Goal: Task Accomplishment & Management: Use online tool/utility

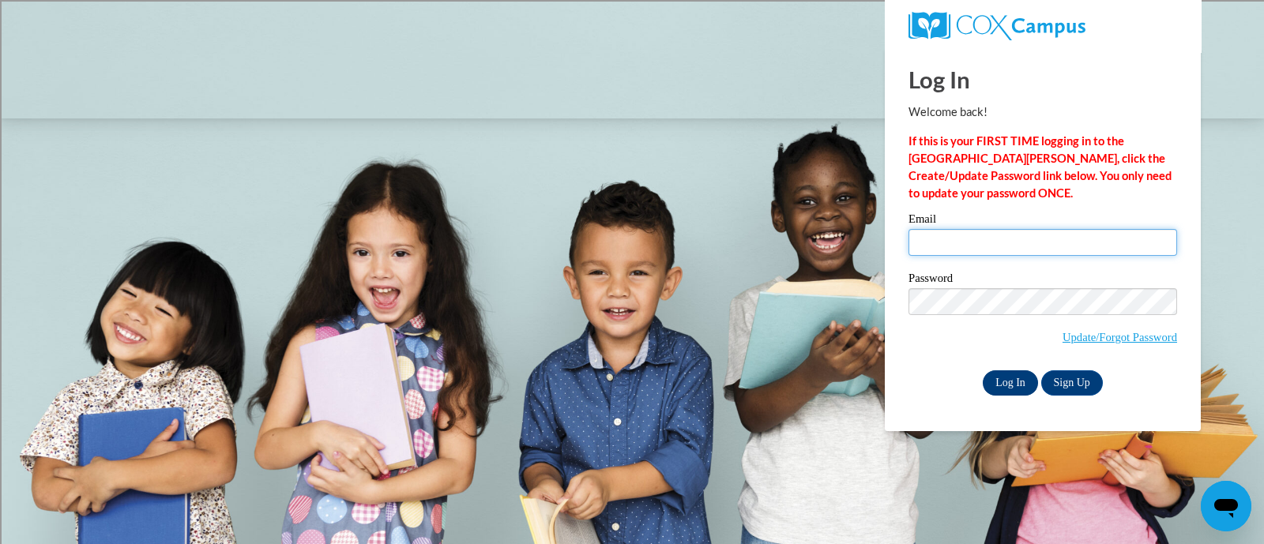
type input "leffdan@sdmfschools.org"
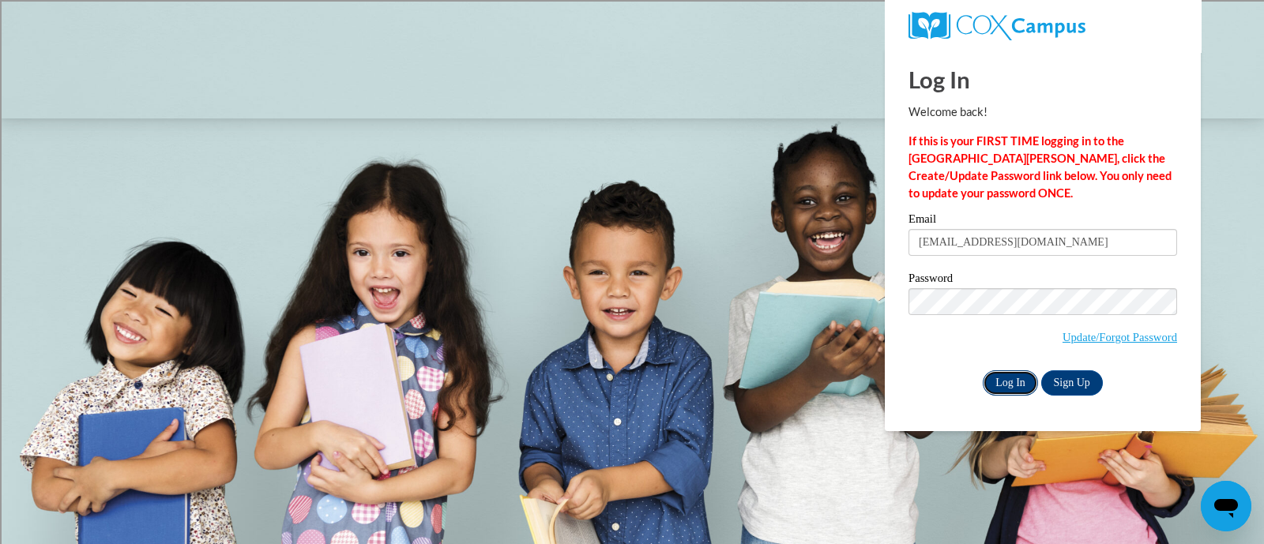
click at [1006, 383] on input "Log In" at bounding box center [1010, 382] width 55 height 25
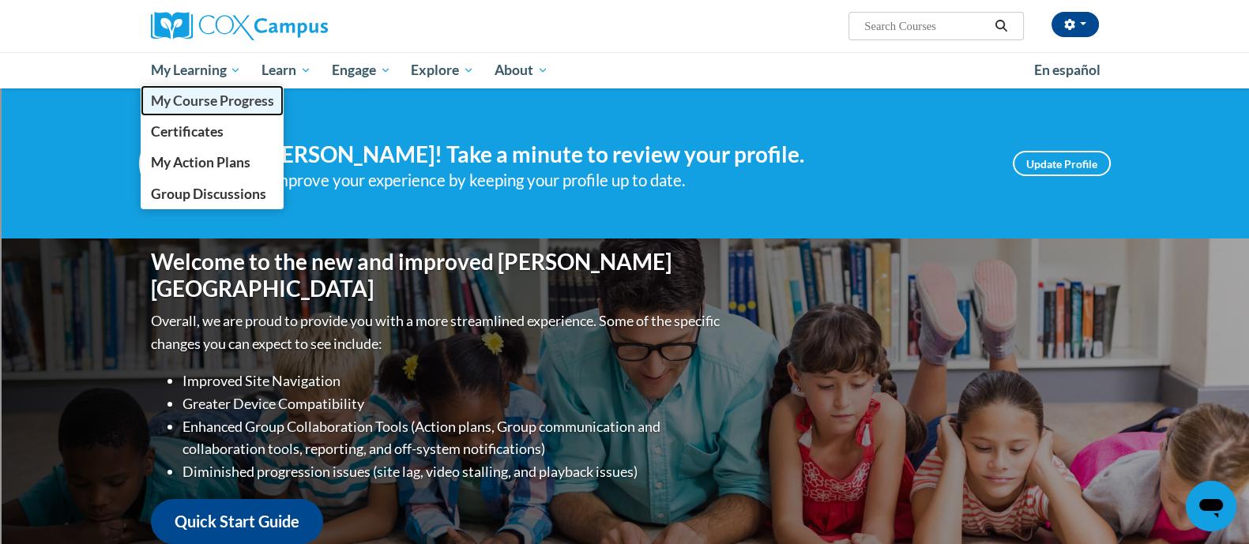
click at [217, 96] on span "My Course Progress" at bounding box center [211, 100] width 123 height 17
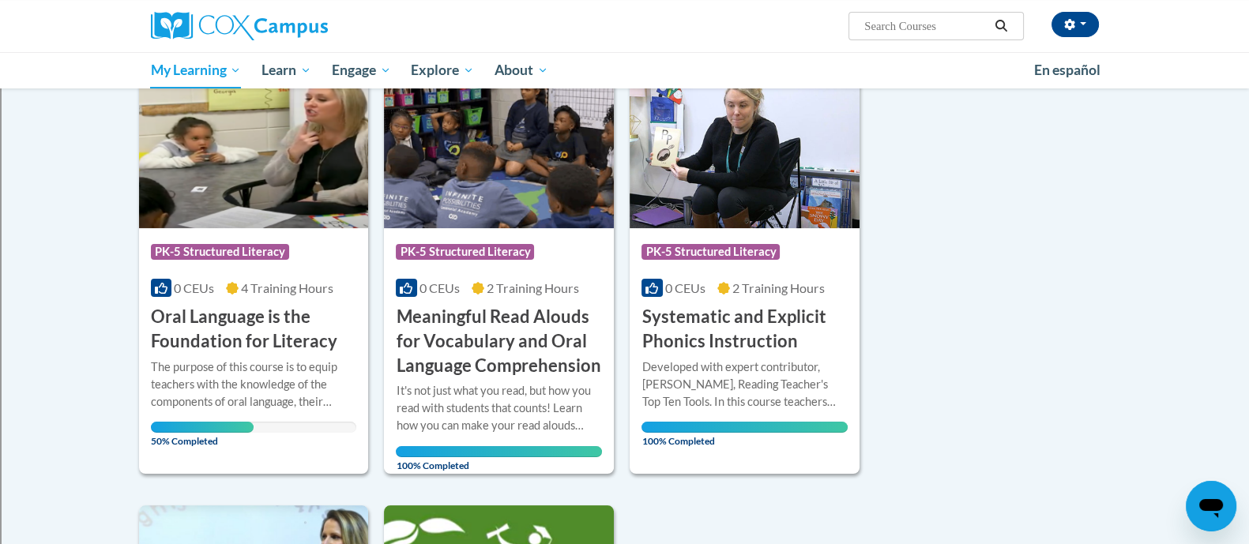
scroll to position [222, 0]
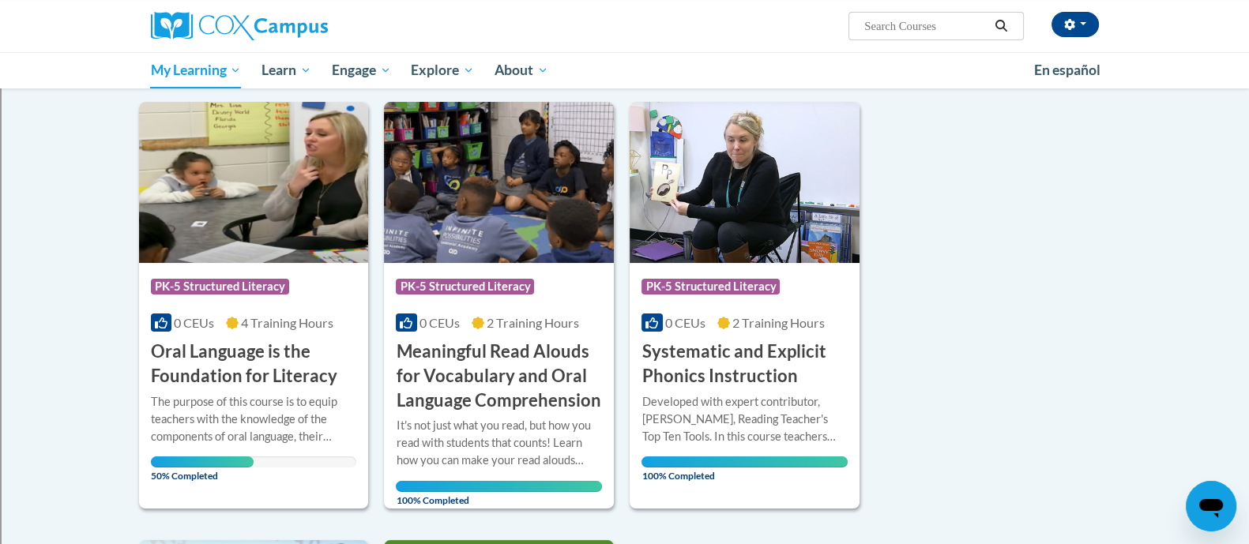
drag, startPoint x: 1251, startPoint y: 123, endPoint x: 1249, endPoint y: 189, distance: 65.6
click at [1248, 189] on html "Dan Leffel (America/Chicago UTC-05:00) My Profile Inbox My Transcripts Log Out …" at bounding box center [624, 86] width 1249 height 544
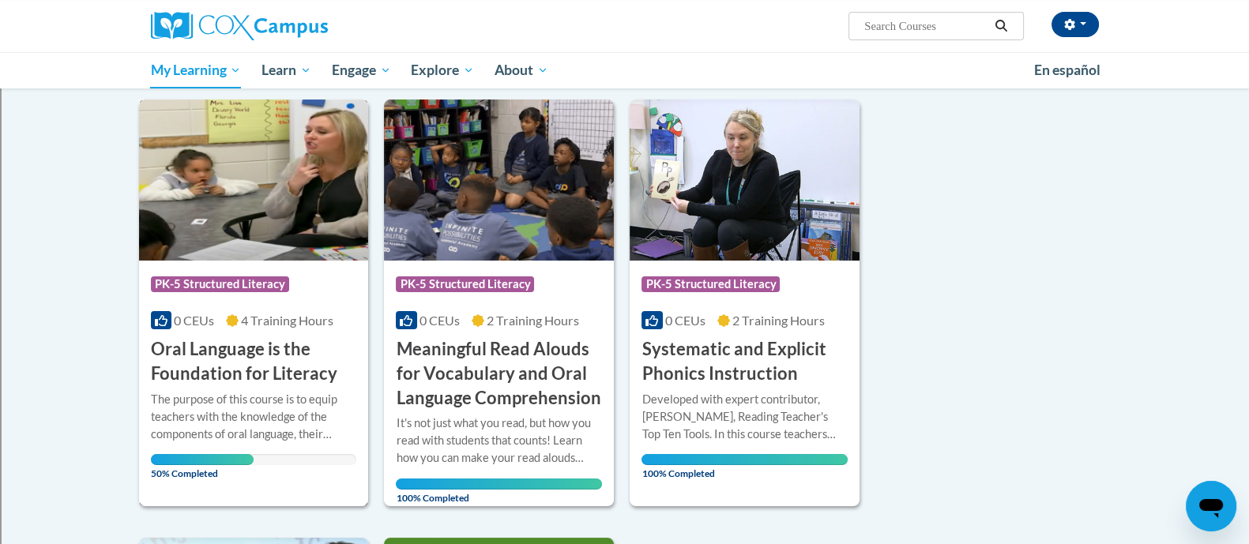
click at [249, 374] on h3 "Oral Language is the Foundation for Literacy" at bounding box center [254, 361] width 206 height 49
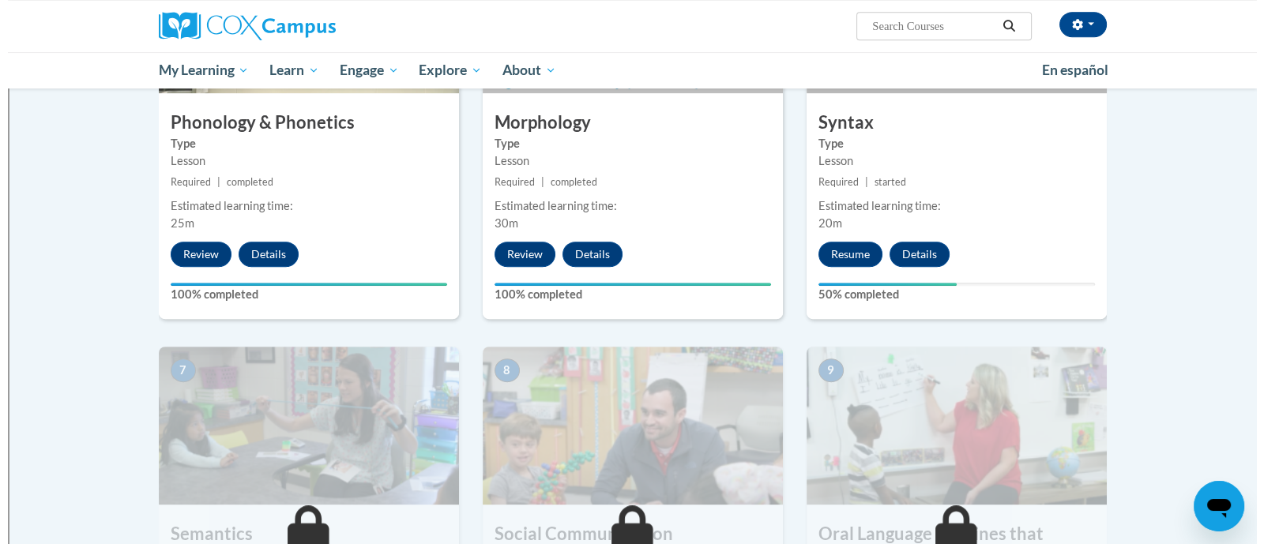
scroll to position [941, 0]
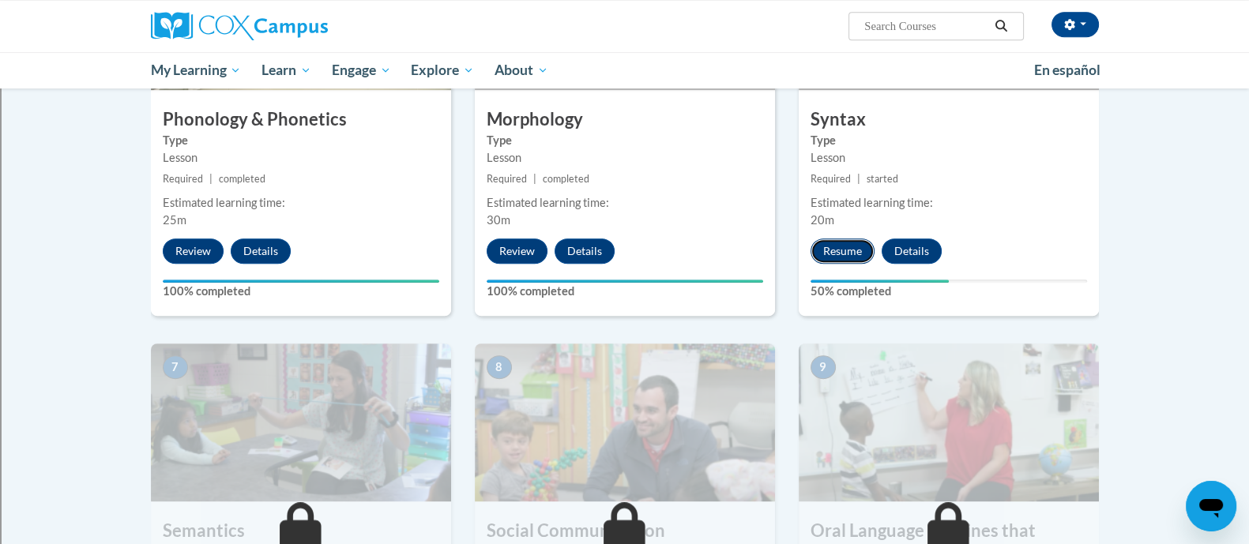
click at [854, 248] on button "Resume" at bounding box center [842, 251] width 64 height 25
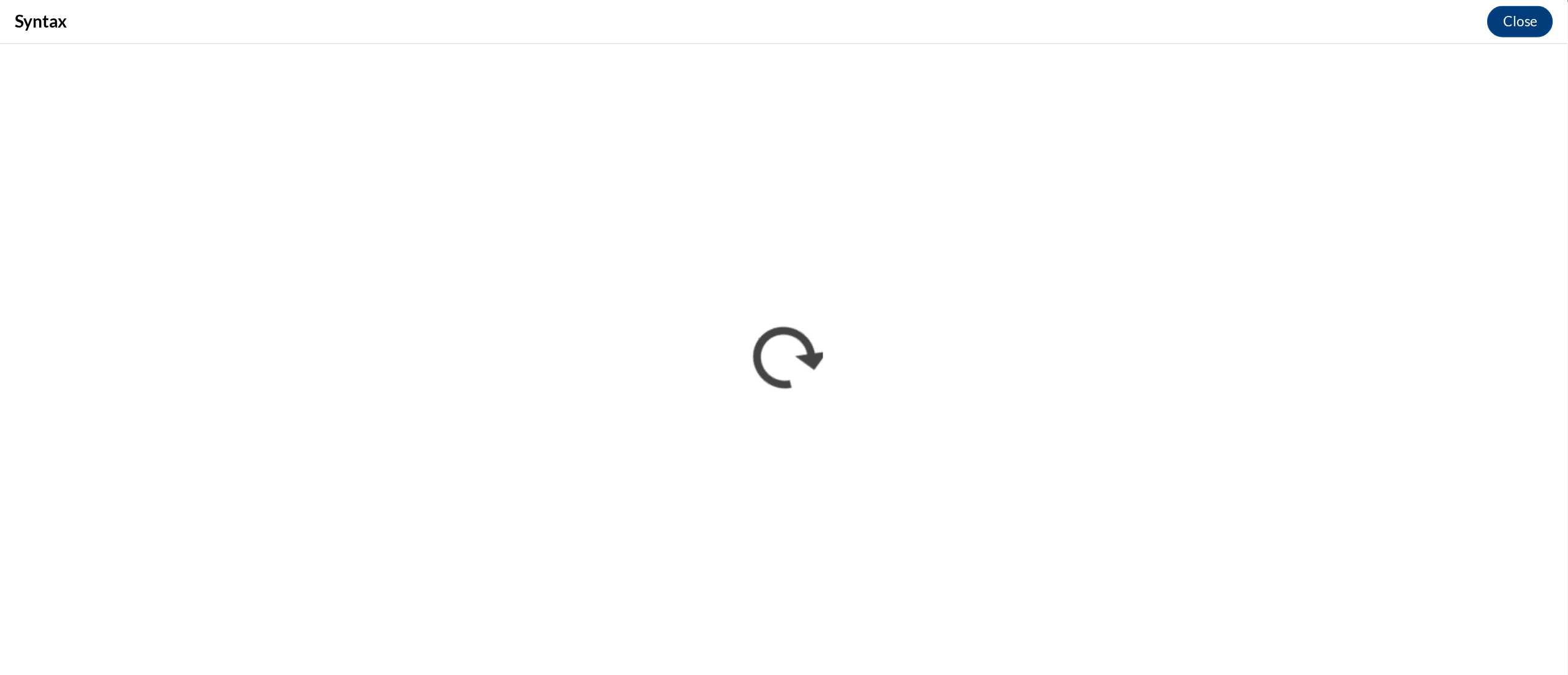
scroll to position [730, 0]
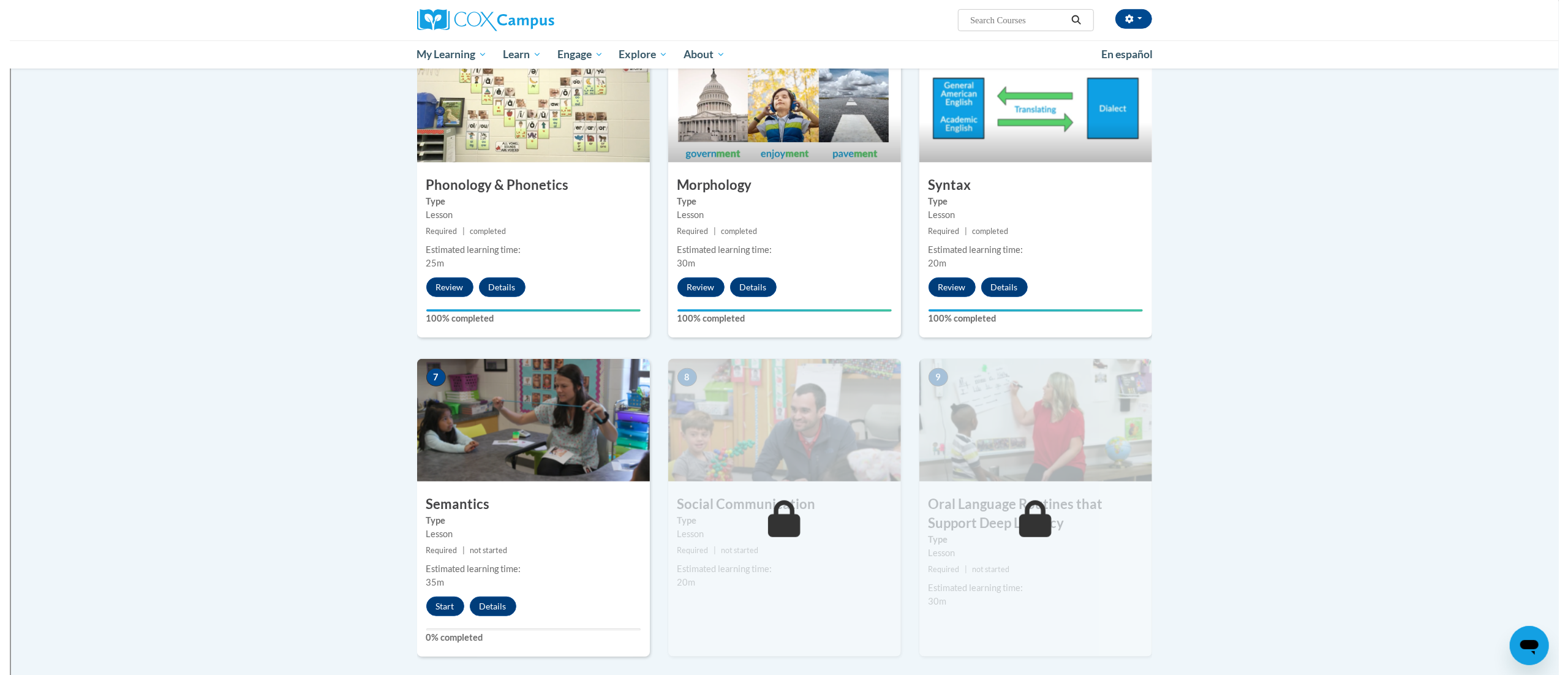
scroll to position [687, 0]
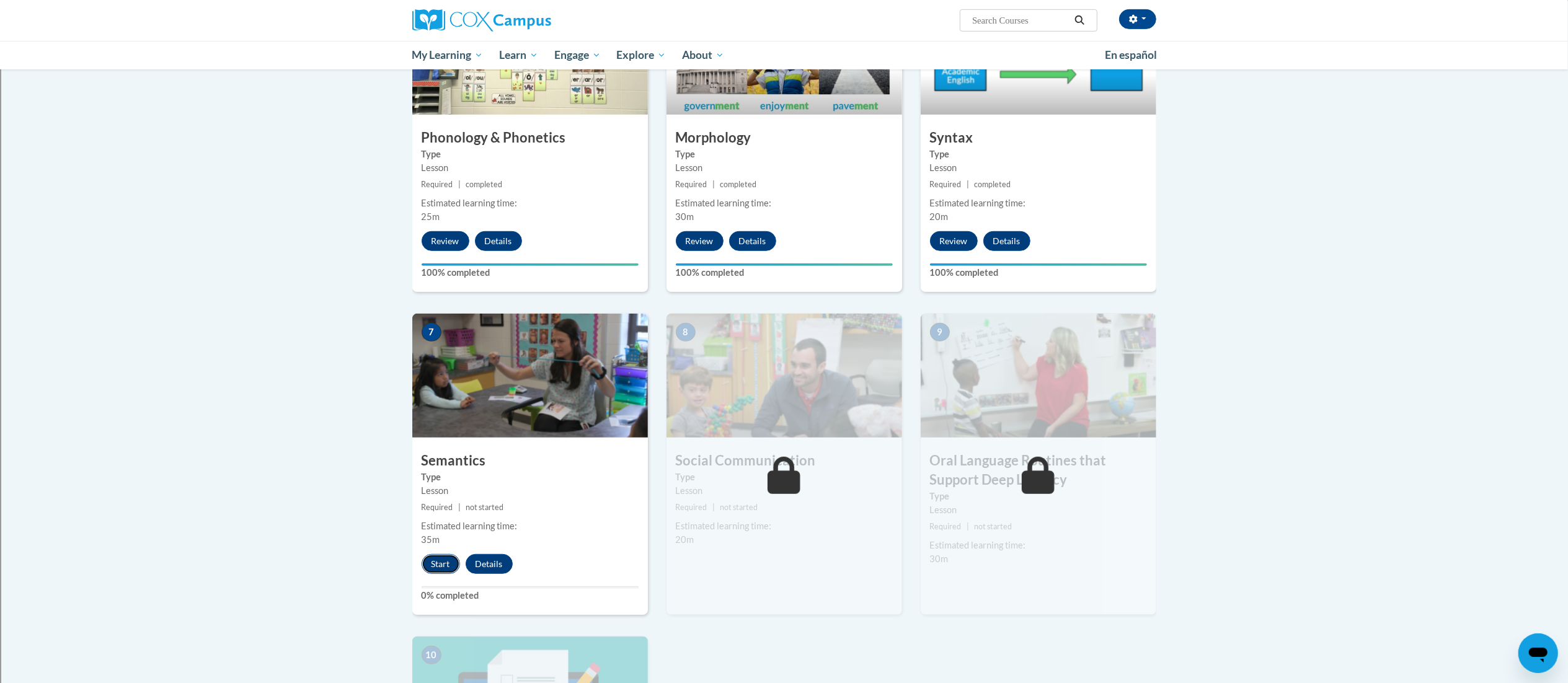
click at [440, 562] on button "Start" at bounding box center [440, 564] width 38 height 20
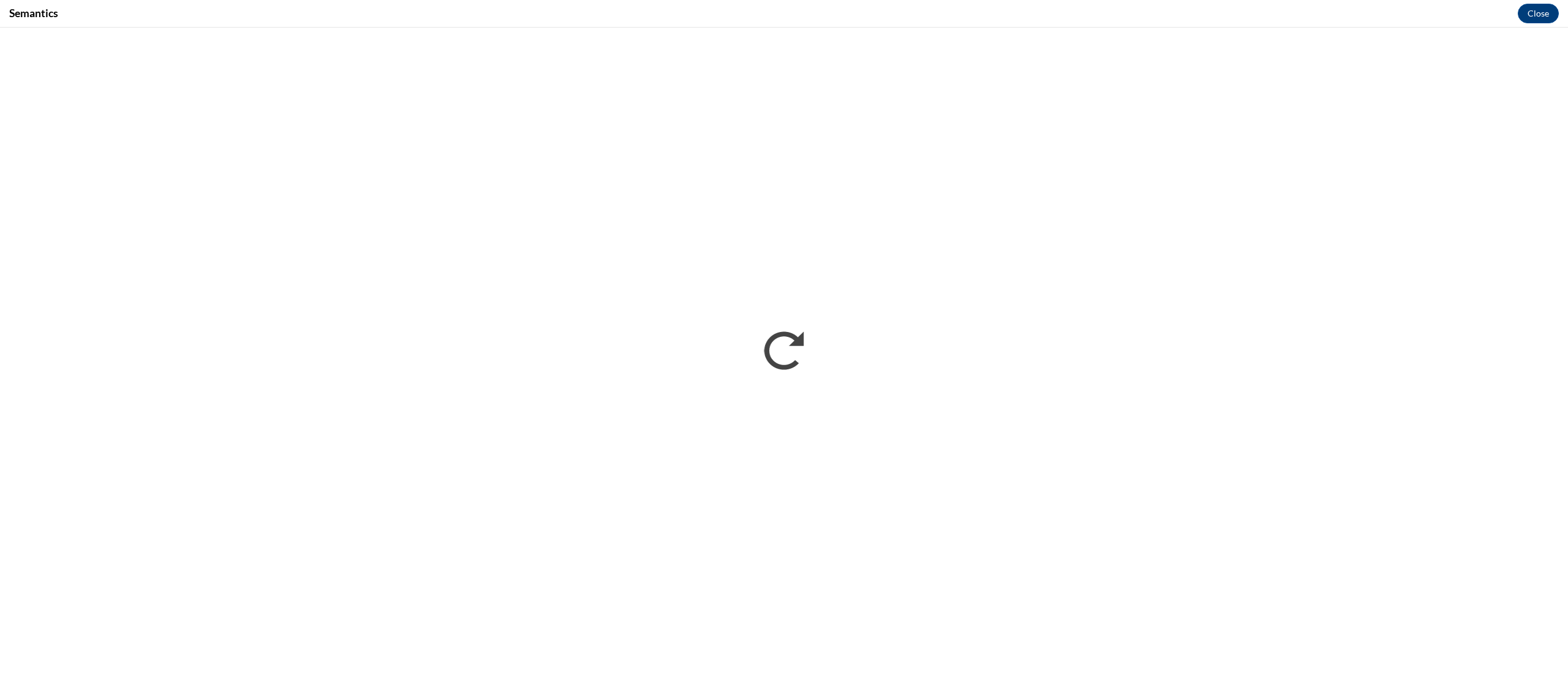
scroll to position [0, 0]
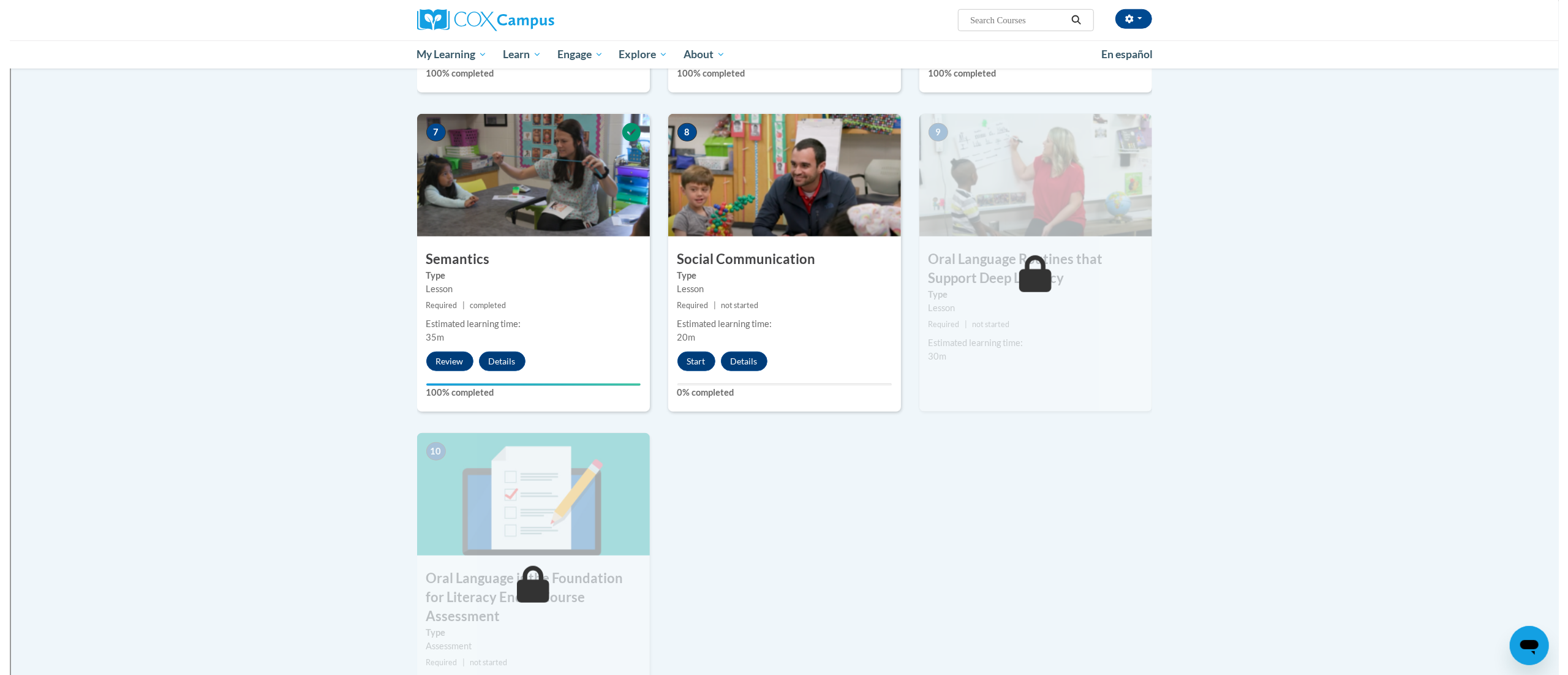
scroll to position [932, 0]
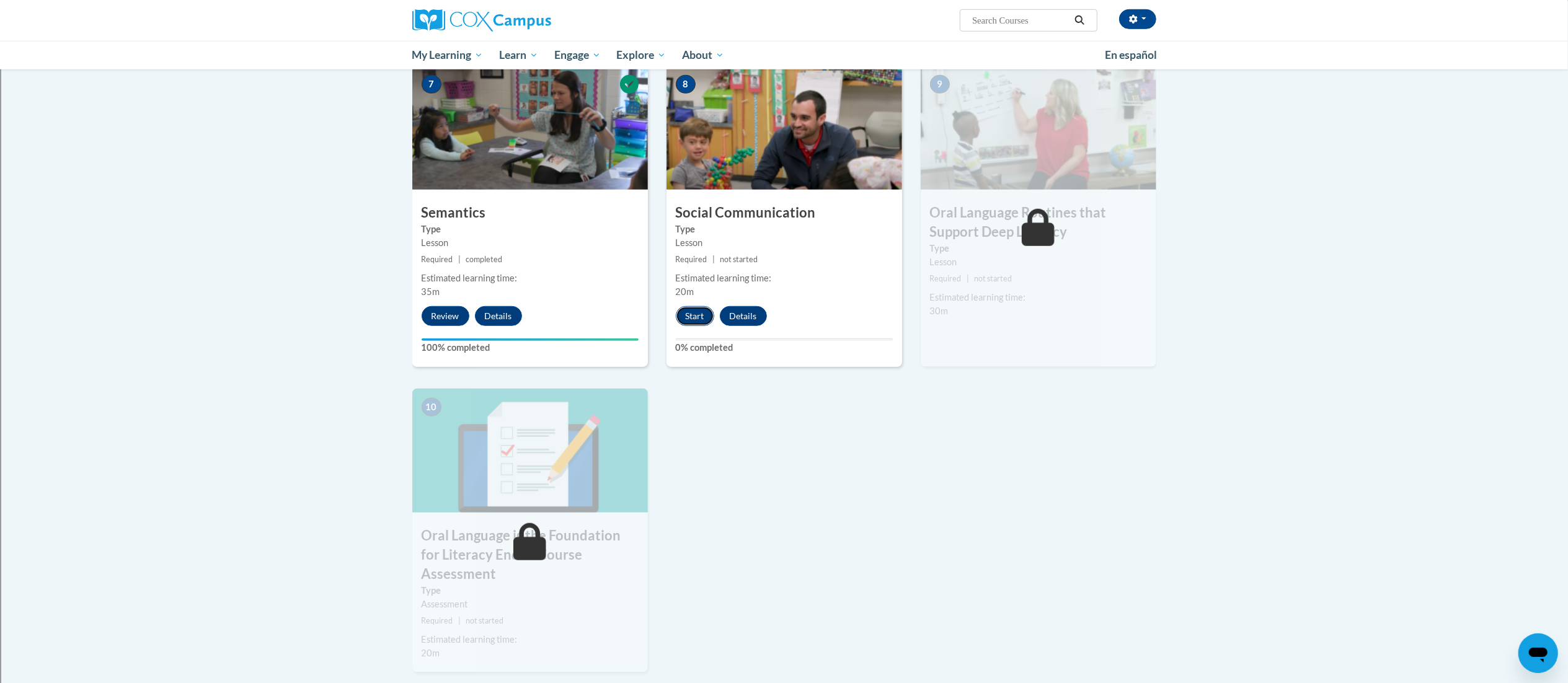
click at [693, 314] on button "Start" at bounding box center [695, 316] width 38 height 20
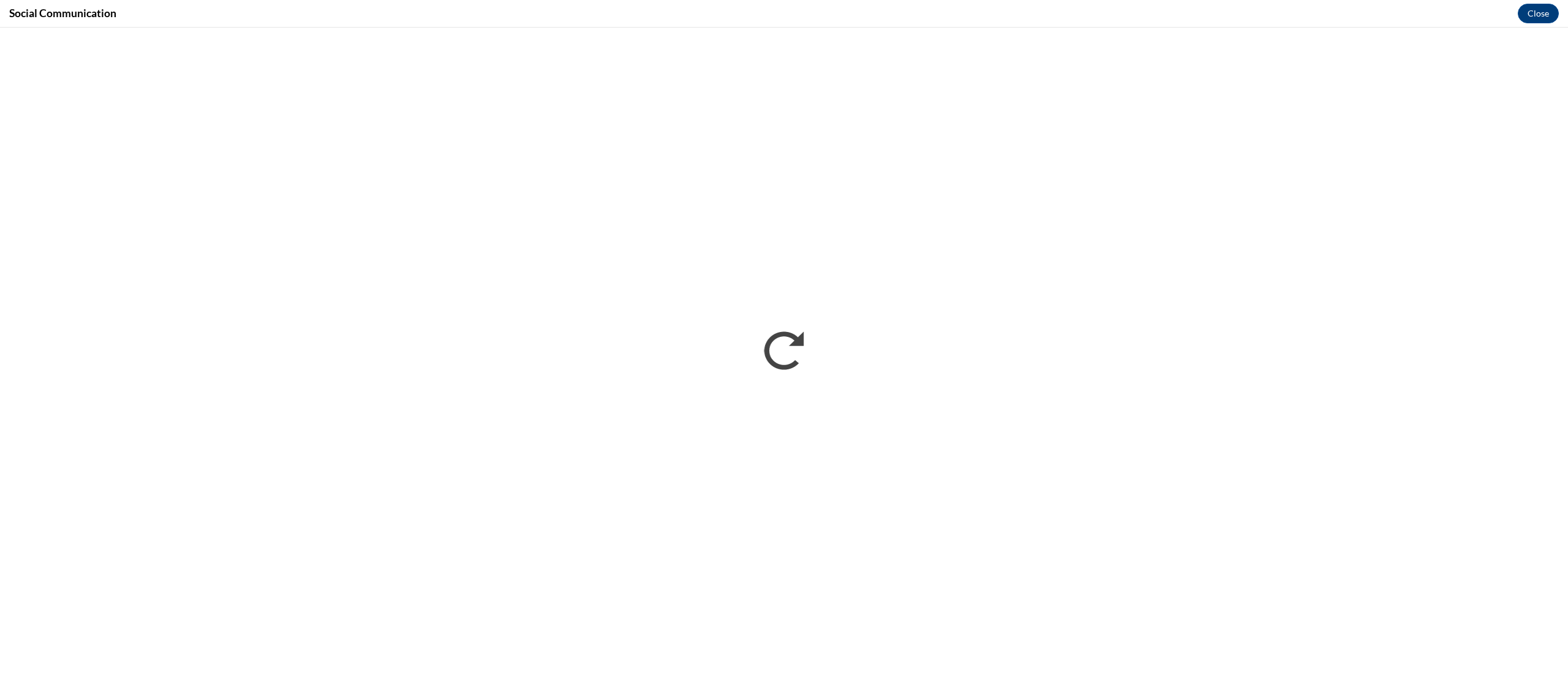
scroll to position [0, 0]
